Goal: Task Accomplishment & Management: Manage account settings

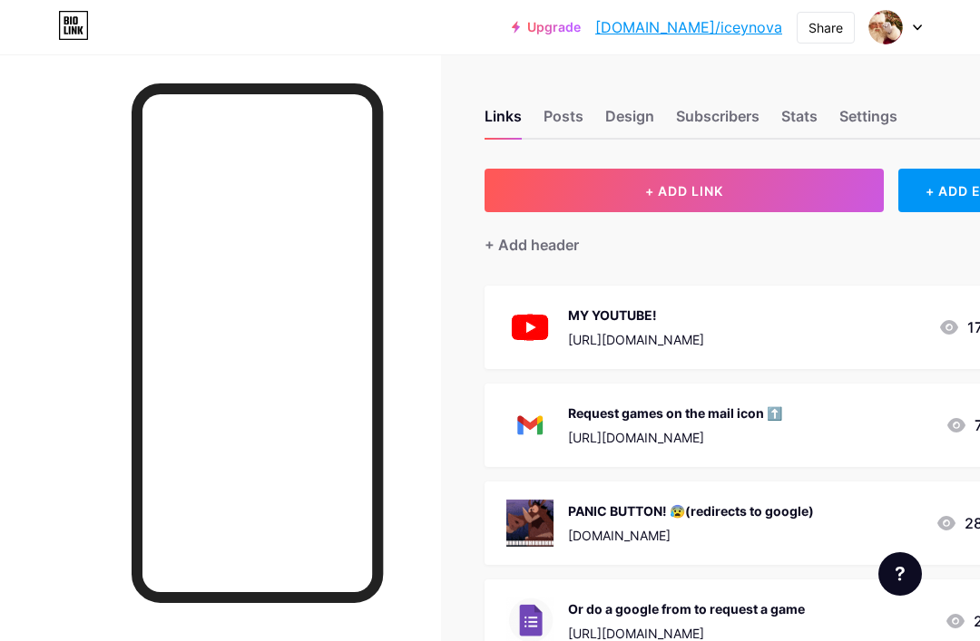
click at [816, 186] on button "+ ADD LINK" at bounding box center [683, 191] width 399 height 44
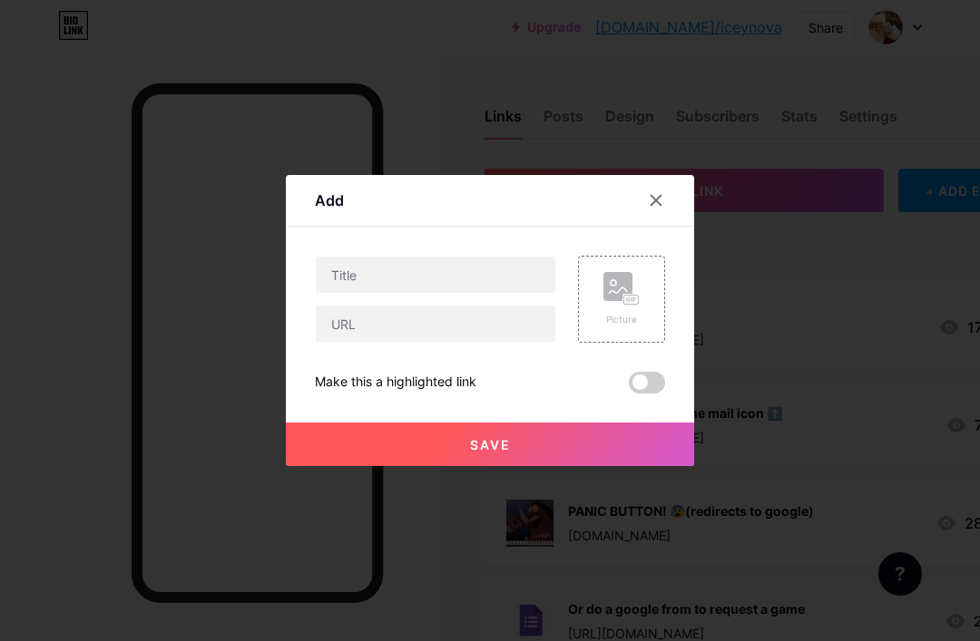
click at [663, 217] on div at bounding box center [656, 200] width 33 height 33
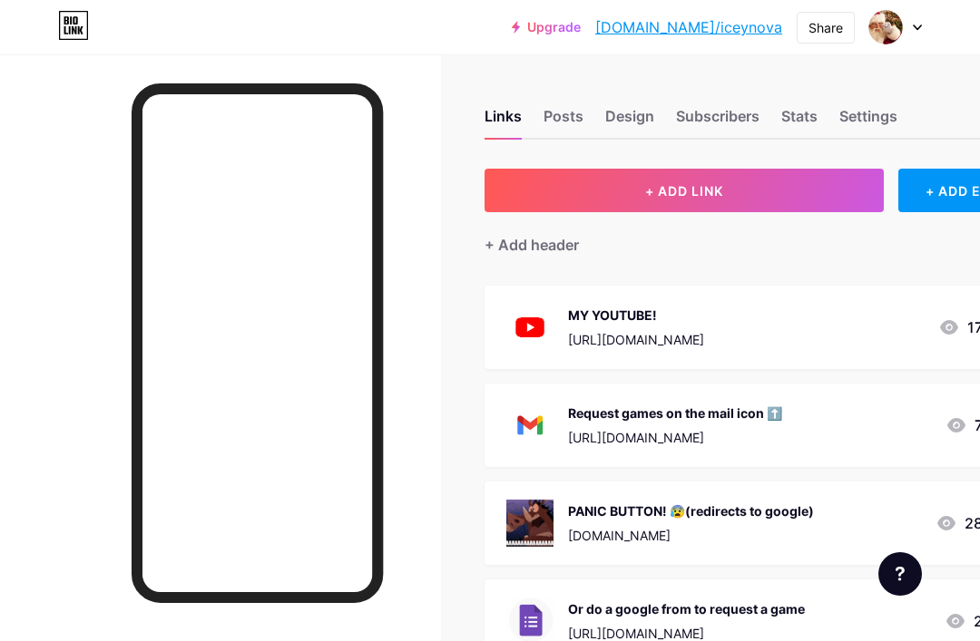
click at [893, 22] on img at bounding box center [885, 27] width 34 height 34
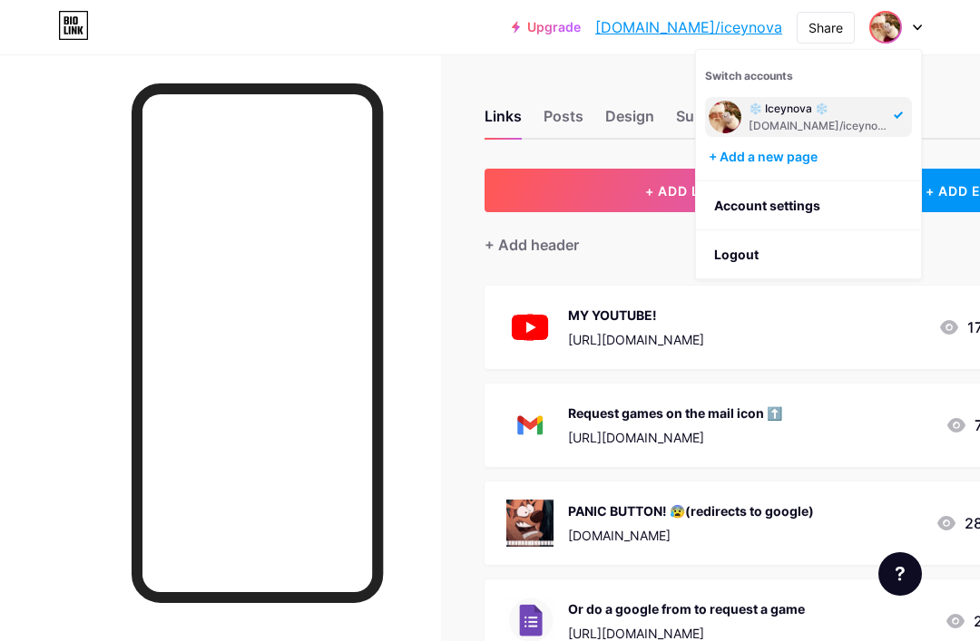
click at [94, 220] on div at bounding box center [220, 374] width 441 height 641
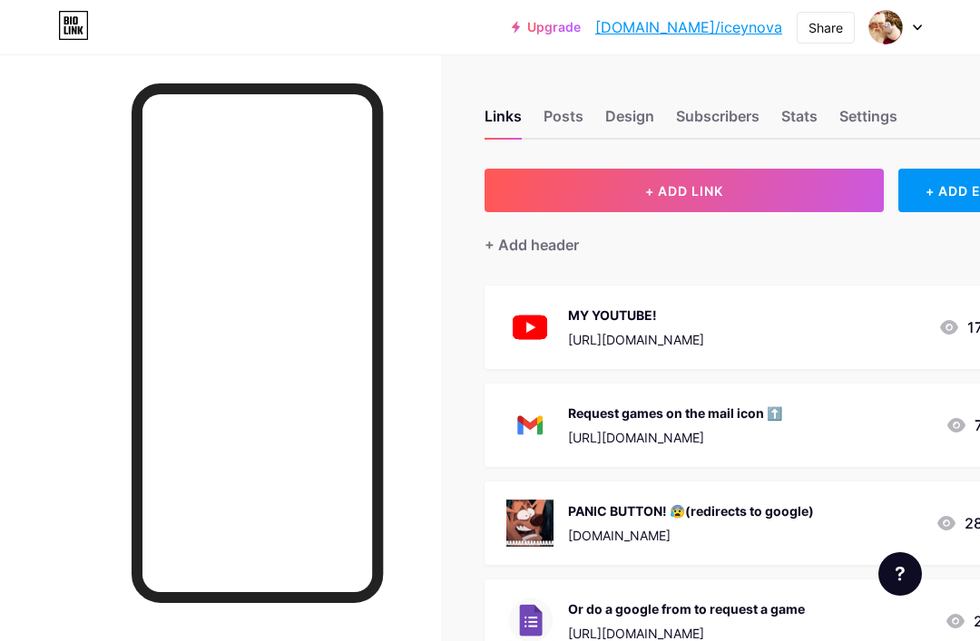
click at [951, 86] on div "Links Posts Design Subscribers Stats Settings" at bounding box center [765, 108] width 563 height 64
click at [655, 105] on div "Links Posts Design Subscribers Stats Settings" at bounding box center [765, 108] width 563 height 64
click at [621, 122] on div "Design" at bounding box center [629, 121] width 49 height 33
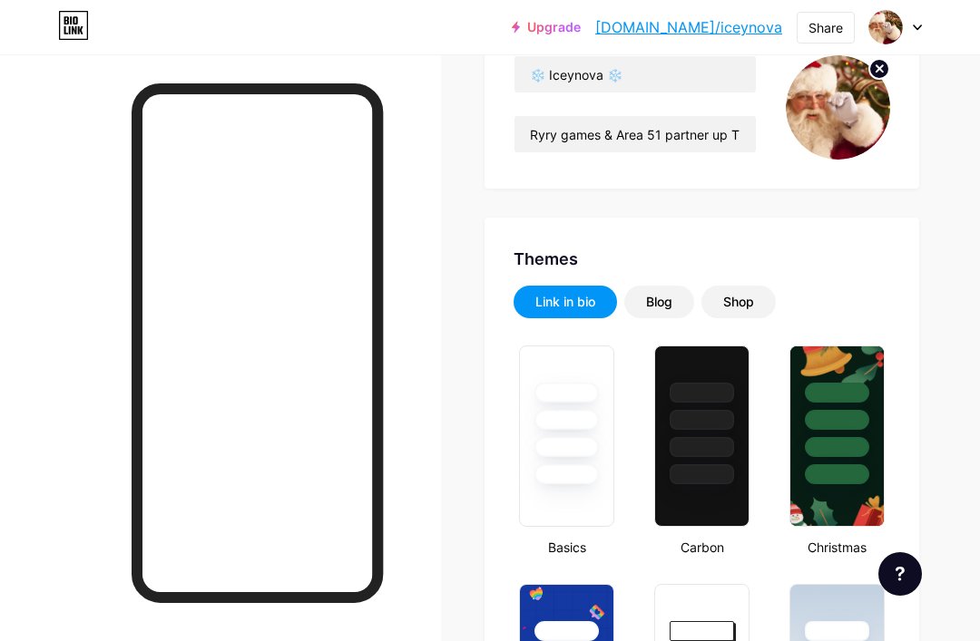
type input "#ffffff"
type input "#000000"
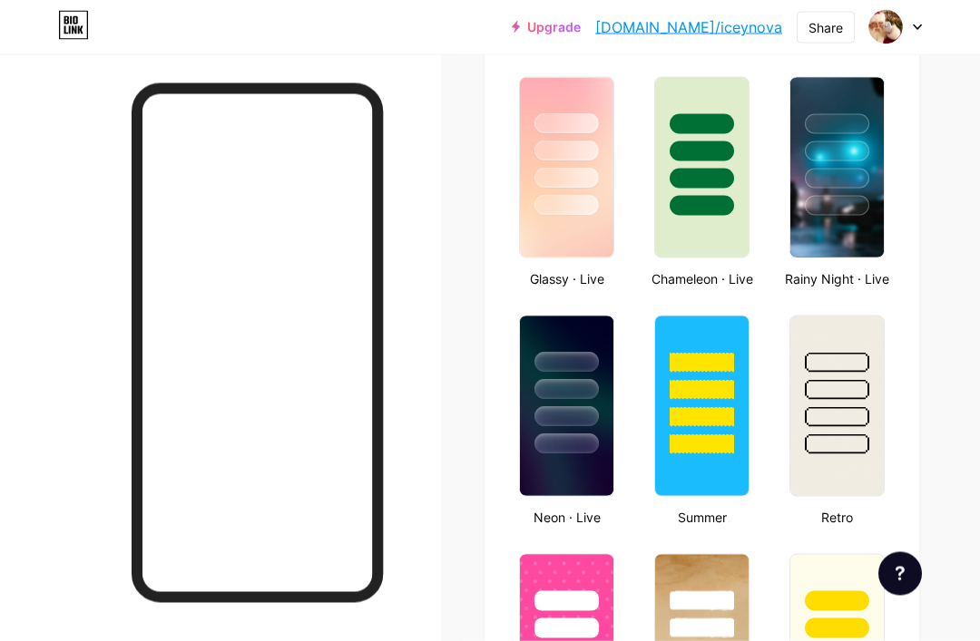
scroll to position [943, 0]
click at [842, 230] on img at bounding box center [836, 167] width 93 height 180
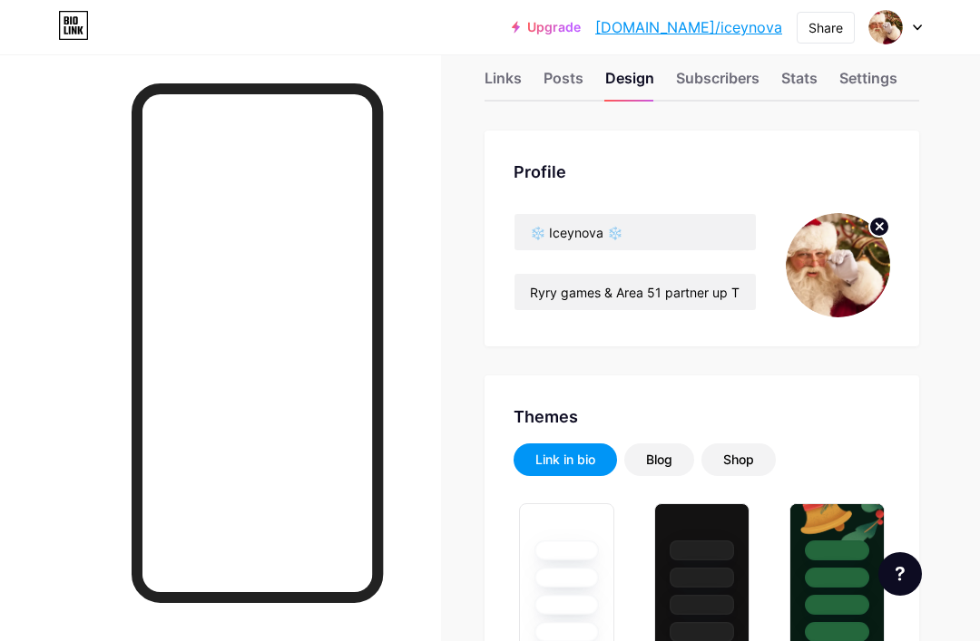
scroll to position [0, 0]
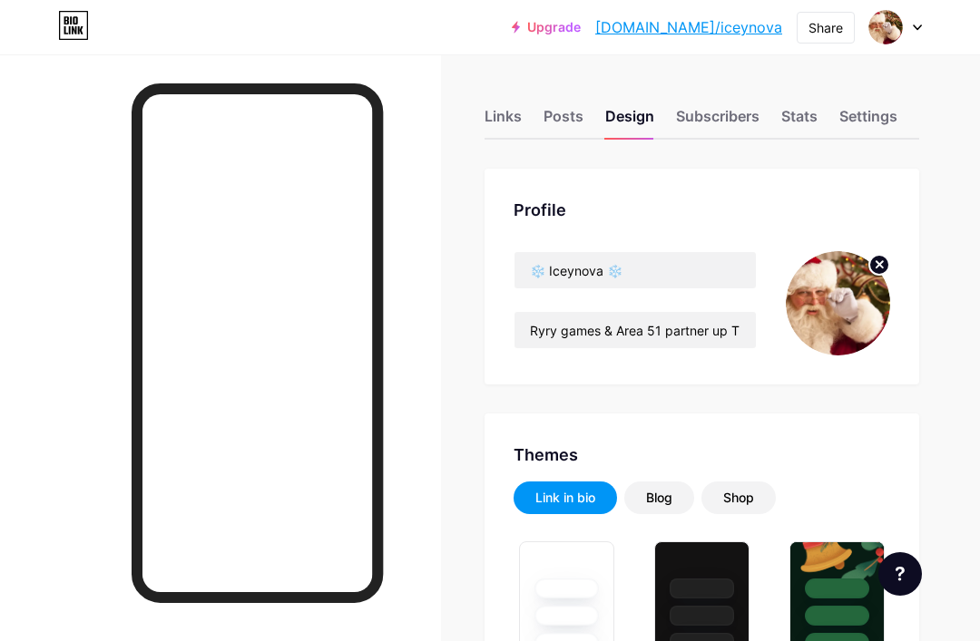
click at [732, 33] on link "[DOMAIN_NAME]/iceynova" at bounding box center [688, 27] width 187 height 22
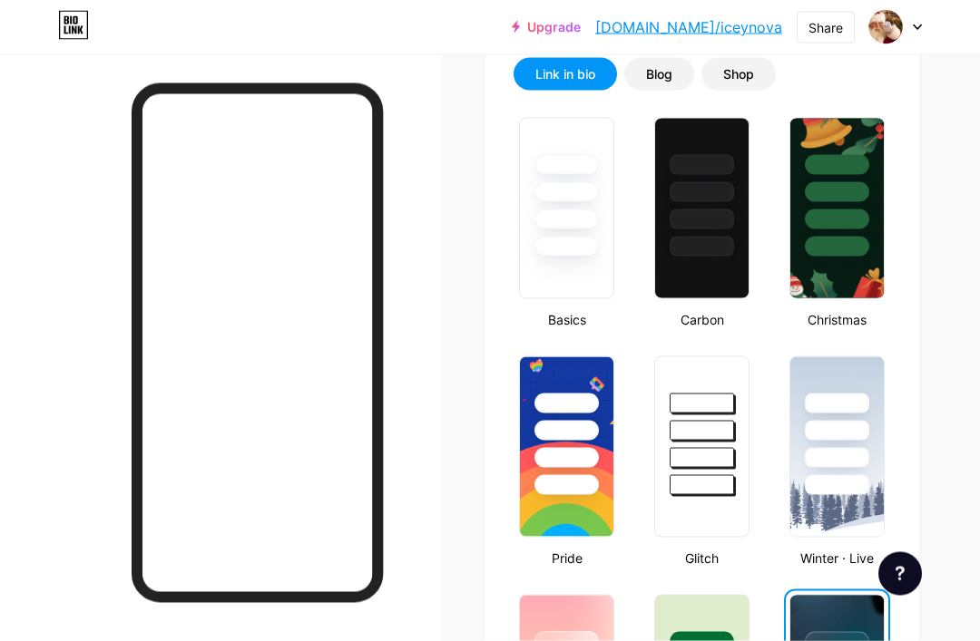
scroll to position [425, 0]
click at [574, 230] on div at bounding box center [566, 187] width 93 height 138
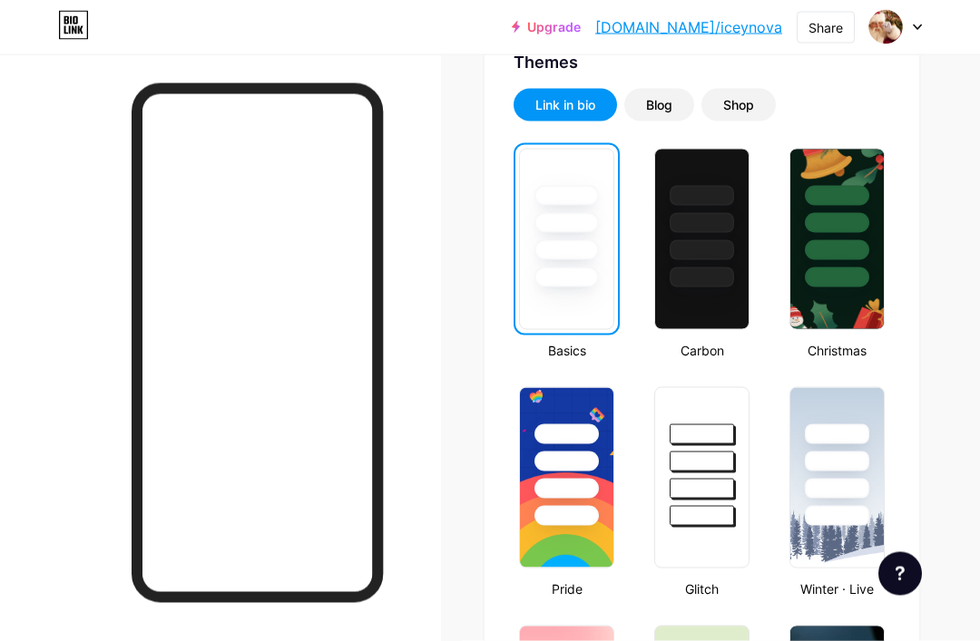
scroll to position [394, 0]
click at [706, 287] on div at bounding box center [701, 277] width 64 height 20
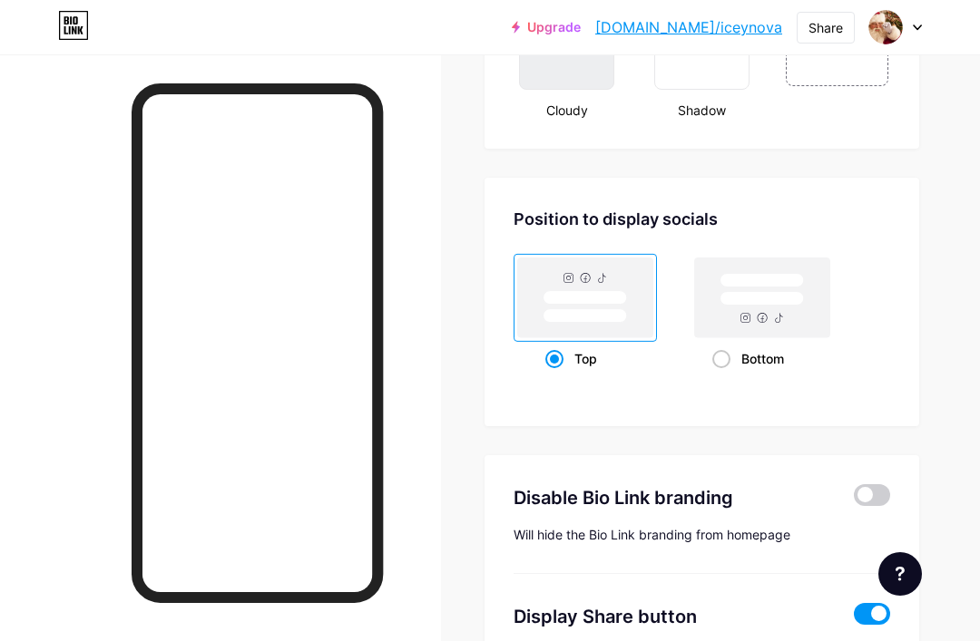
scroll to position [2301, 0]
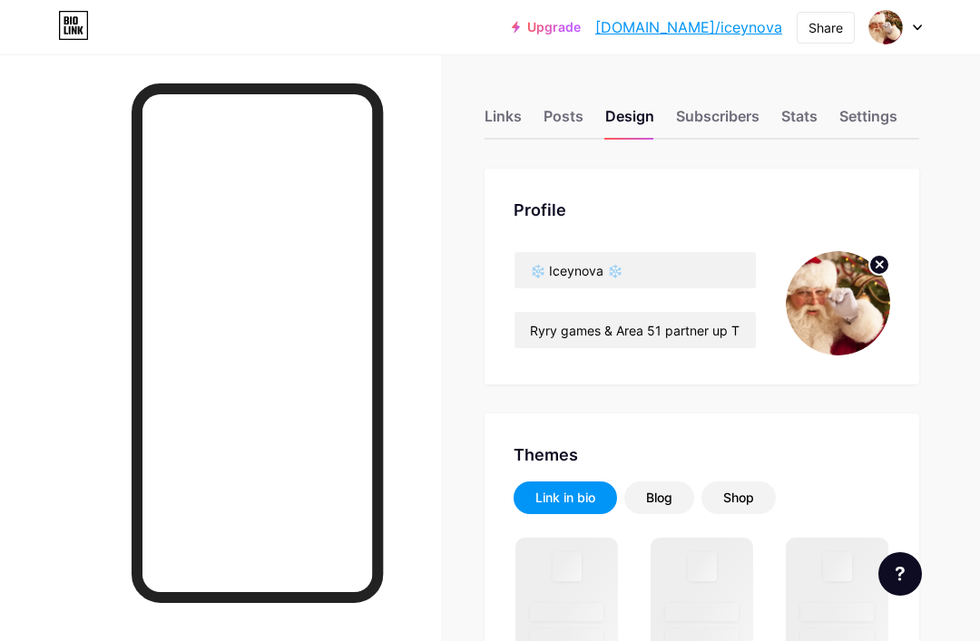
click at [575, 114] on div "Posts" at bounding box center [563, 121] width 40 height 33
click at [537, 110] on div "Links Posts Design Subscribers Stats Settings" at bounding box center [701, 108] width 435 height 64
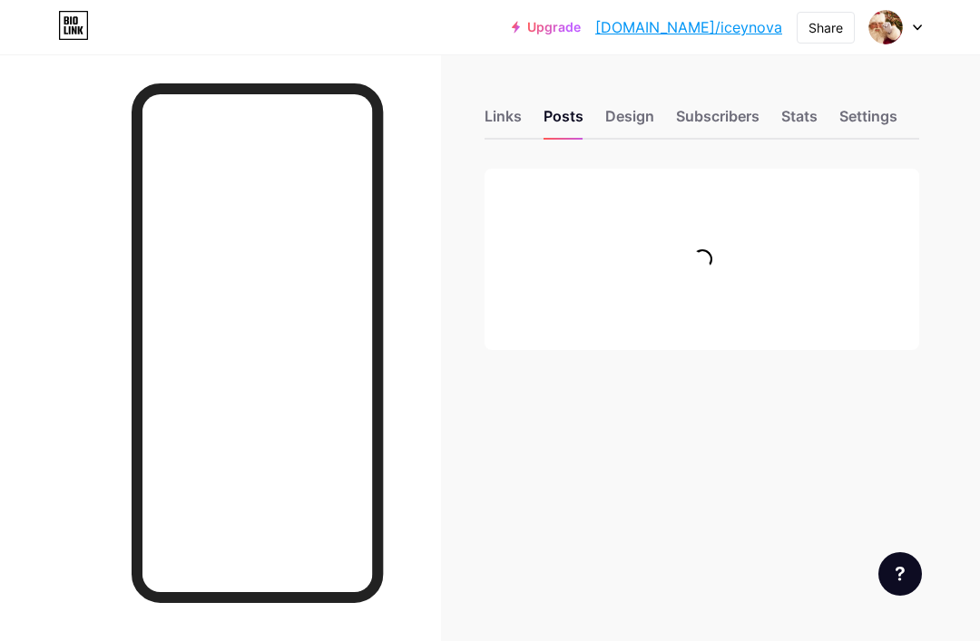
click at [493, 128] on div "Links" at bounding box center [502, 121] width 37 height 33
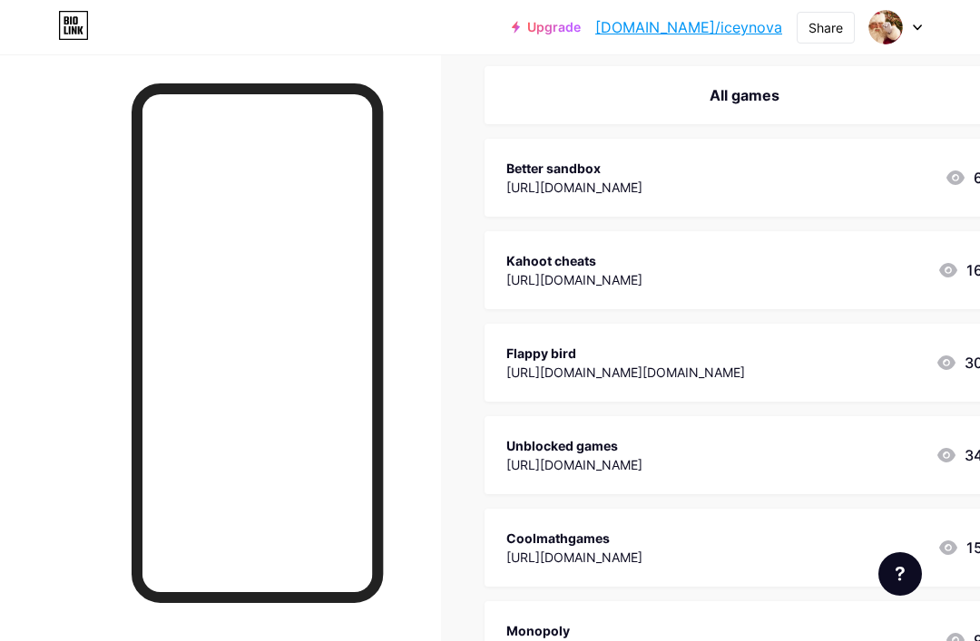
scroll to position [2515, 0]
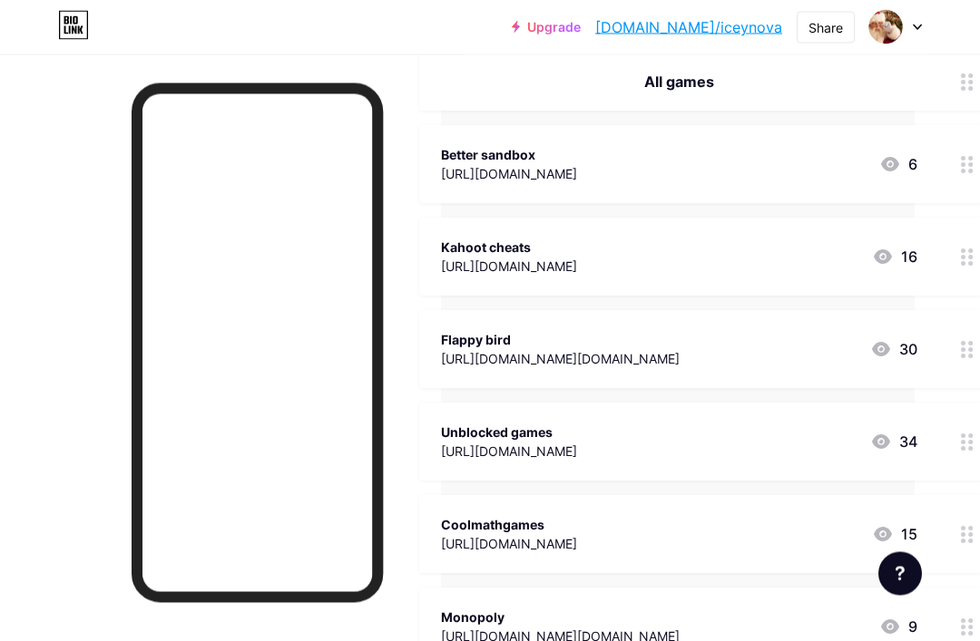
click at [883, 529] on icon at bounding box center [883, 535] width 18 height 15
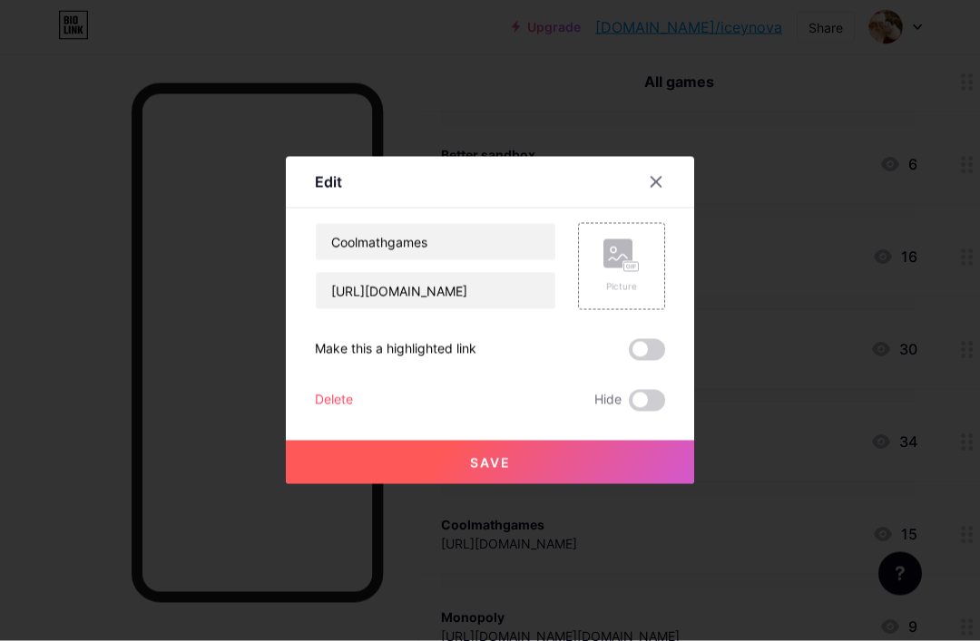
scroll to position [2530, 65]
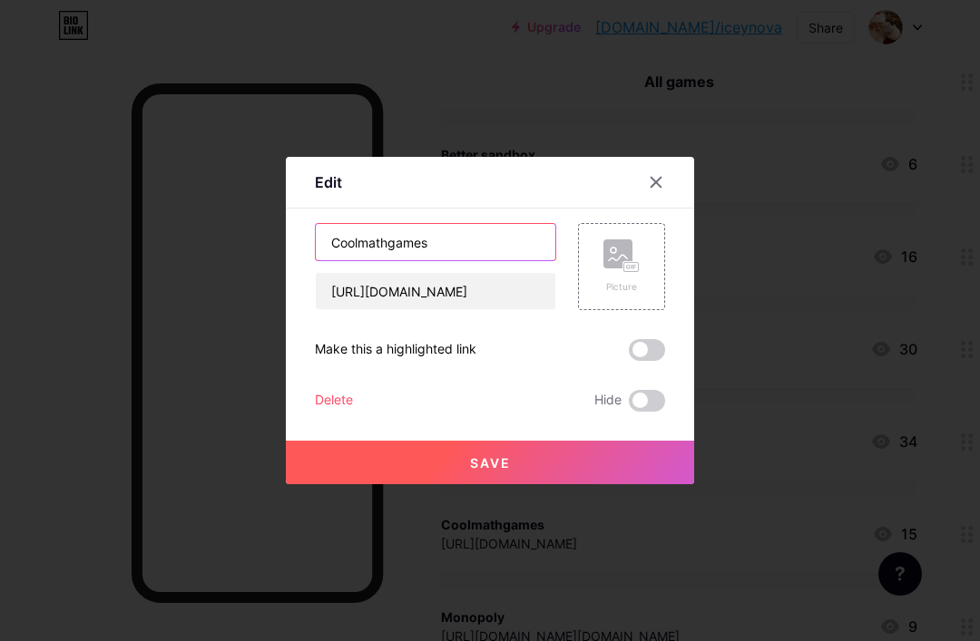
click at [489, 260] on input "Coolmathgames" at bounding box center [435, 242] width 239 height 36
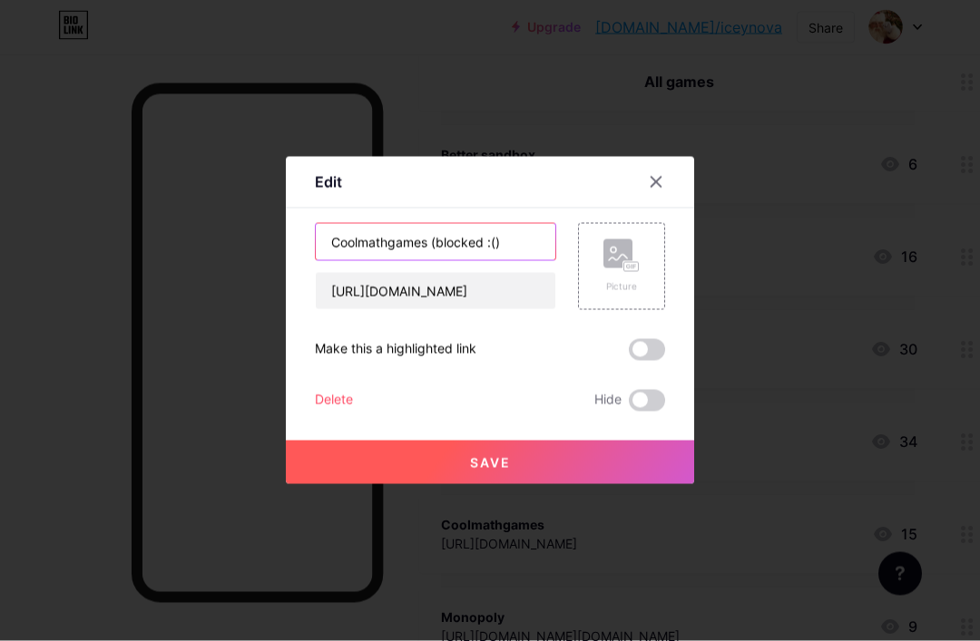
click at [527, 260] on input "Coolmathgames (blocked :()" at bounding box center [435, 242] width 239 height 36
type input "Coolmathgames (blocked :( )"
click at [625, 484] on button "Save" at bounding box center [490, 463] width 408 height 44
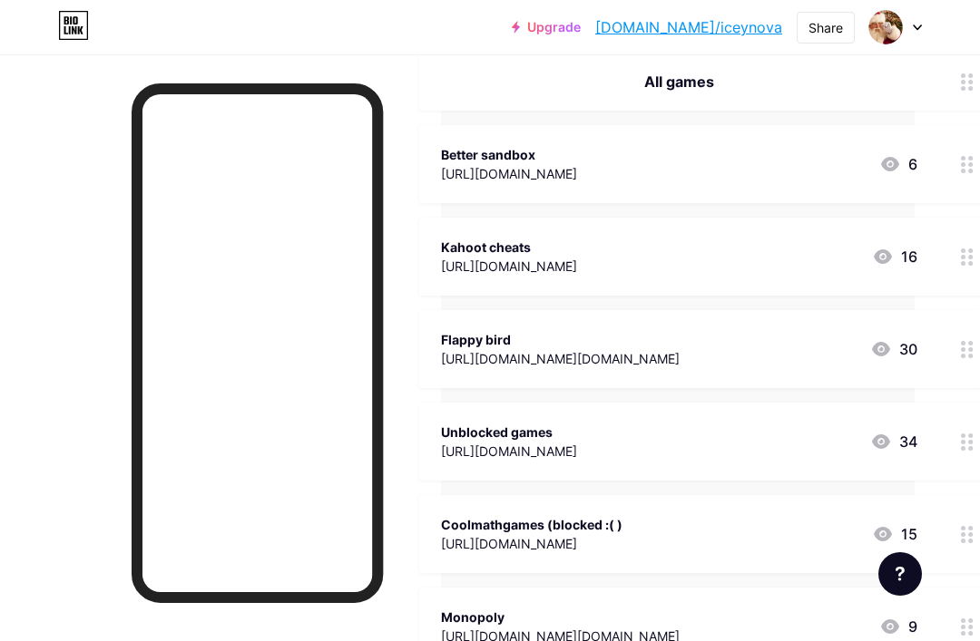
click at [845, 521] on div "Coolmathgames (blocked :( ) [URL][DOMAIN_NAME] 15" at bounding box center [679, 534] width 476 height 42
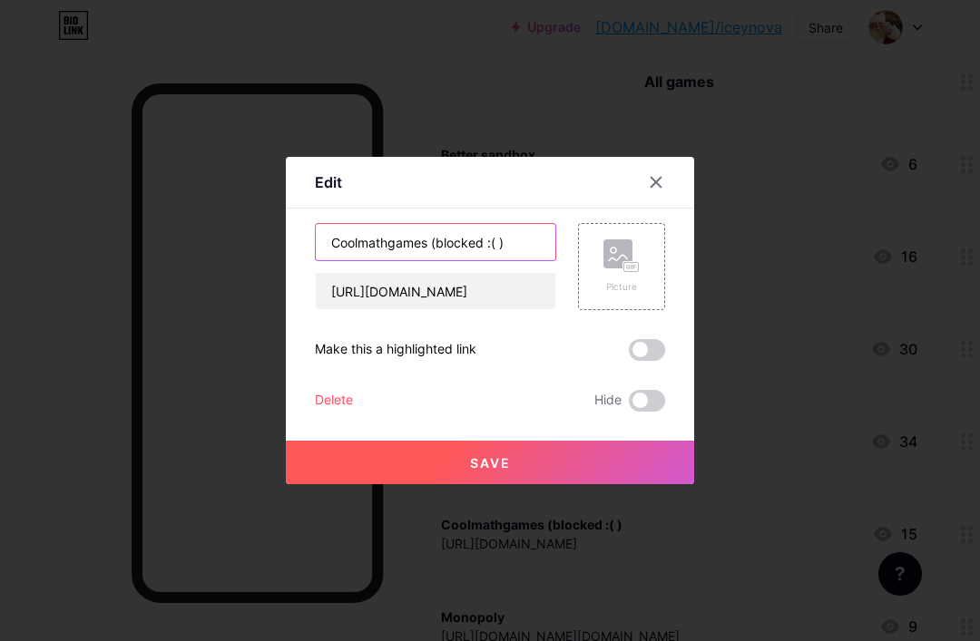
click at [514, 260] on input "Coolmathgames (blocked :( )" at bounding box center [435, 242] width 239 height 36
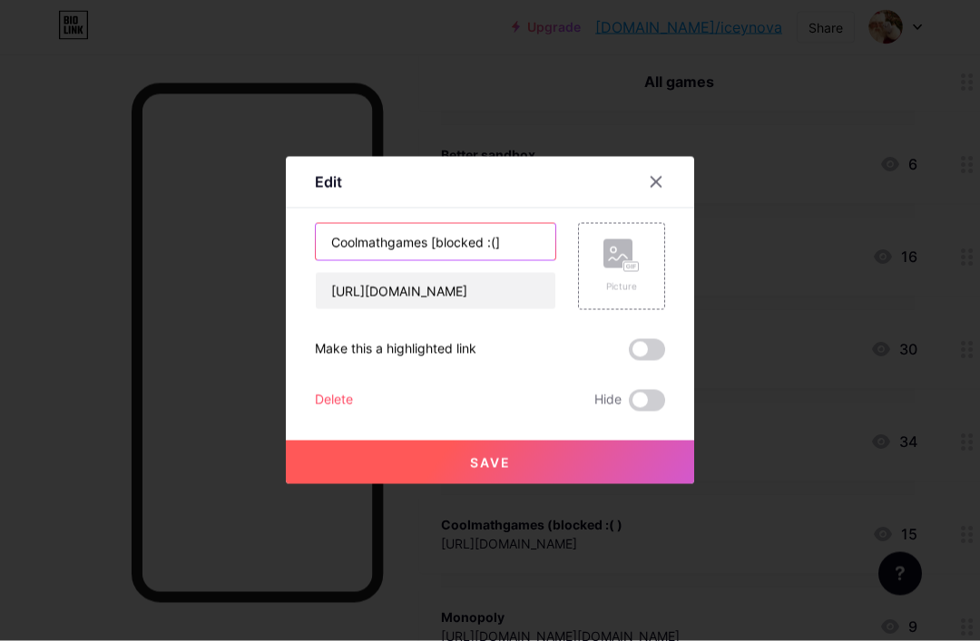
type input "Coolmathgames [blocked :(]"
click at [640, 481] on button "Save" at bounding box center [490, 463] width 408 height 44
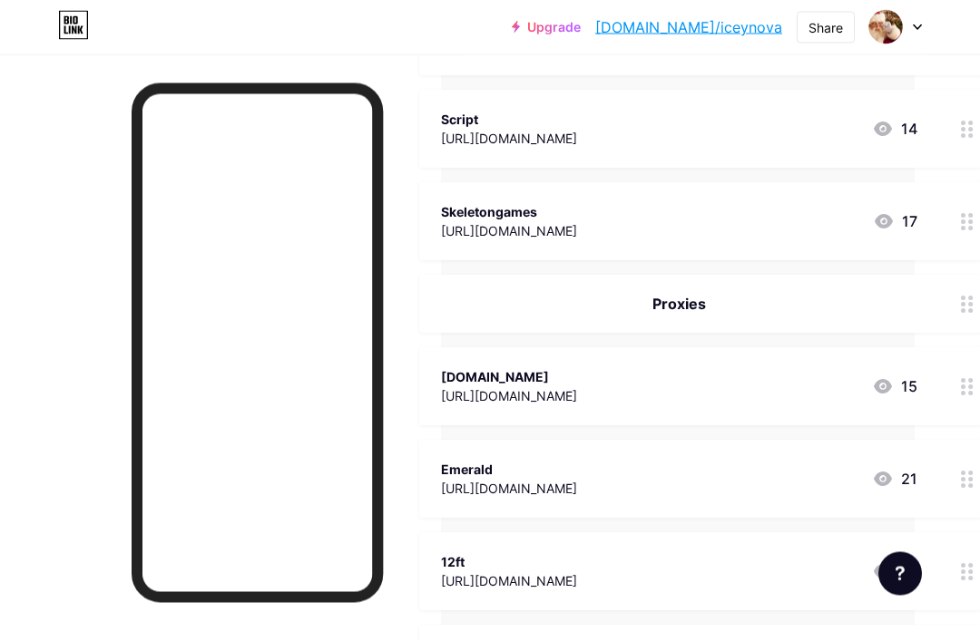
scroll to position [1088, 65]
